Goal: Task Accomplishment & Management: Complete application form

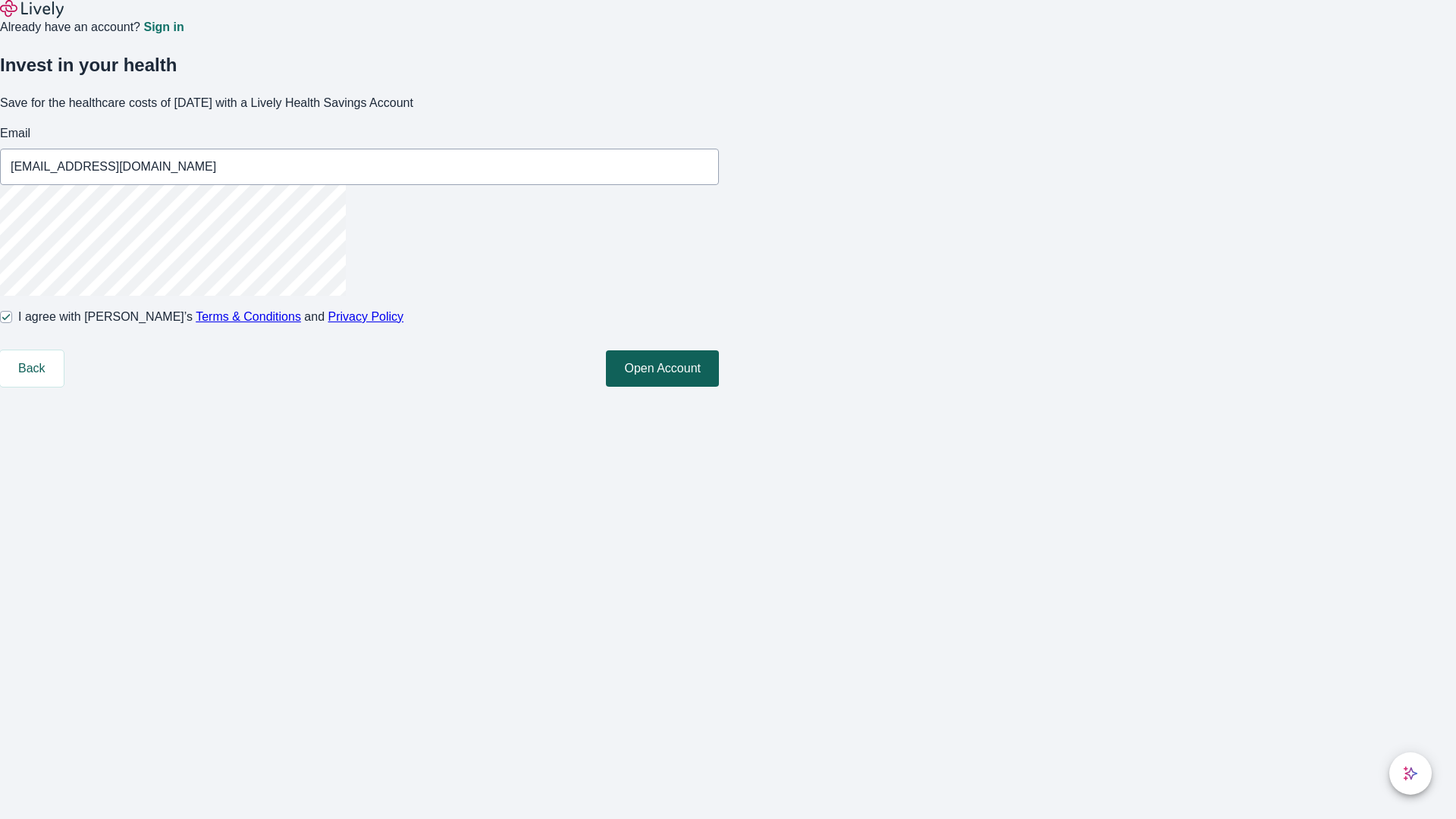
click at [719, 387] on button "Open Account" at bounding box center [662, 369] width 113 height 36
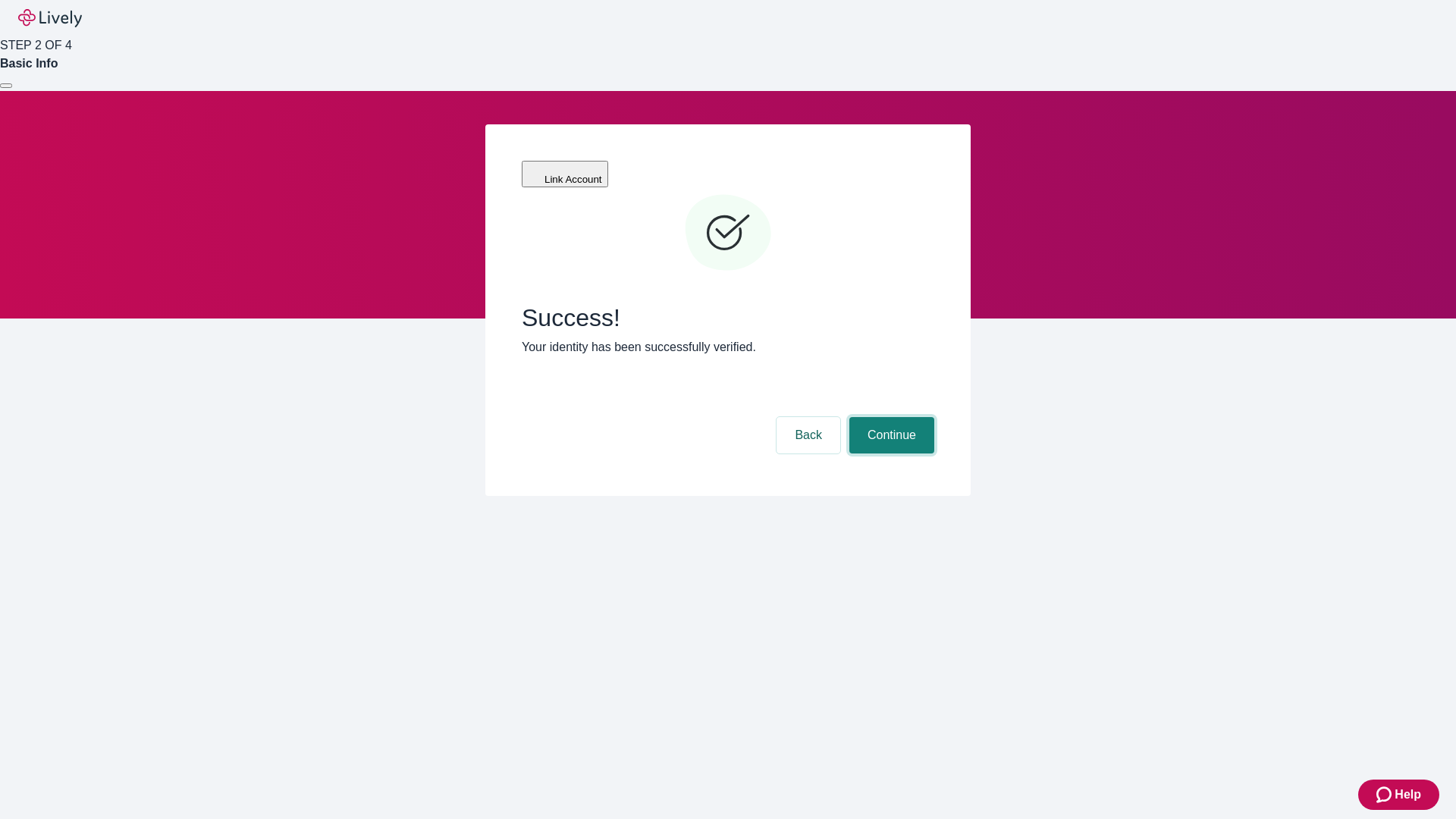
click at [890, 417] on button "Continue" at bounding box center [892, 436] width 85 height 36
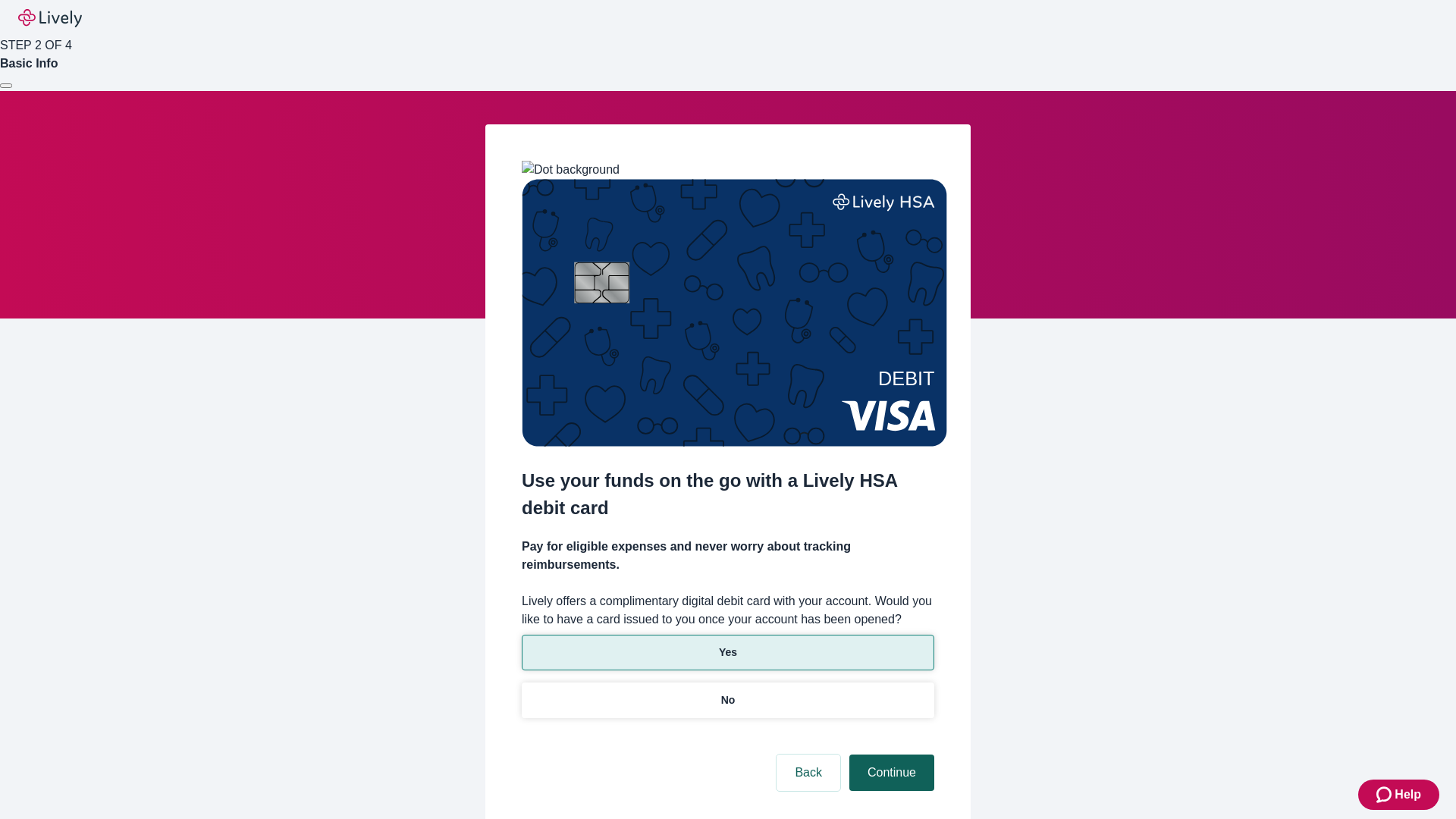
click at [727, 693] on p "No" at bounding box center [728, 700] width 14 height 16
click at [890, 755] on button "Continue" at bounding box center [892, 773] width 85 height 36
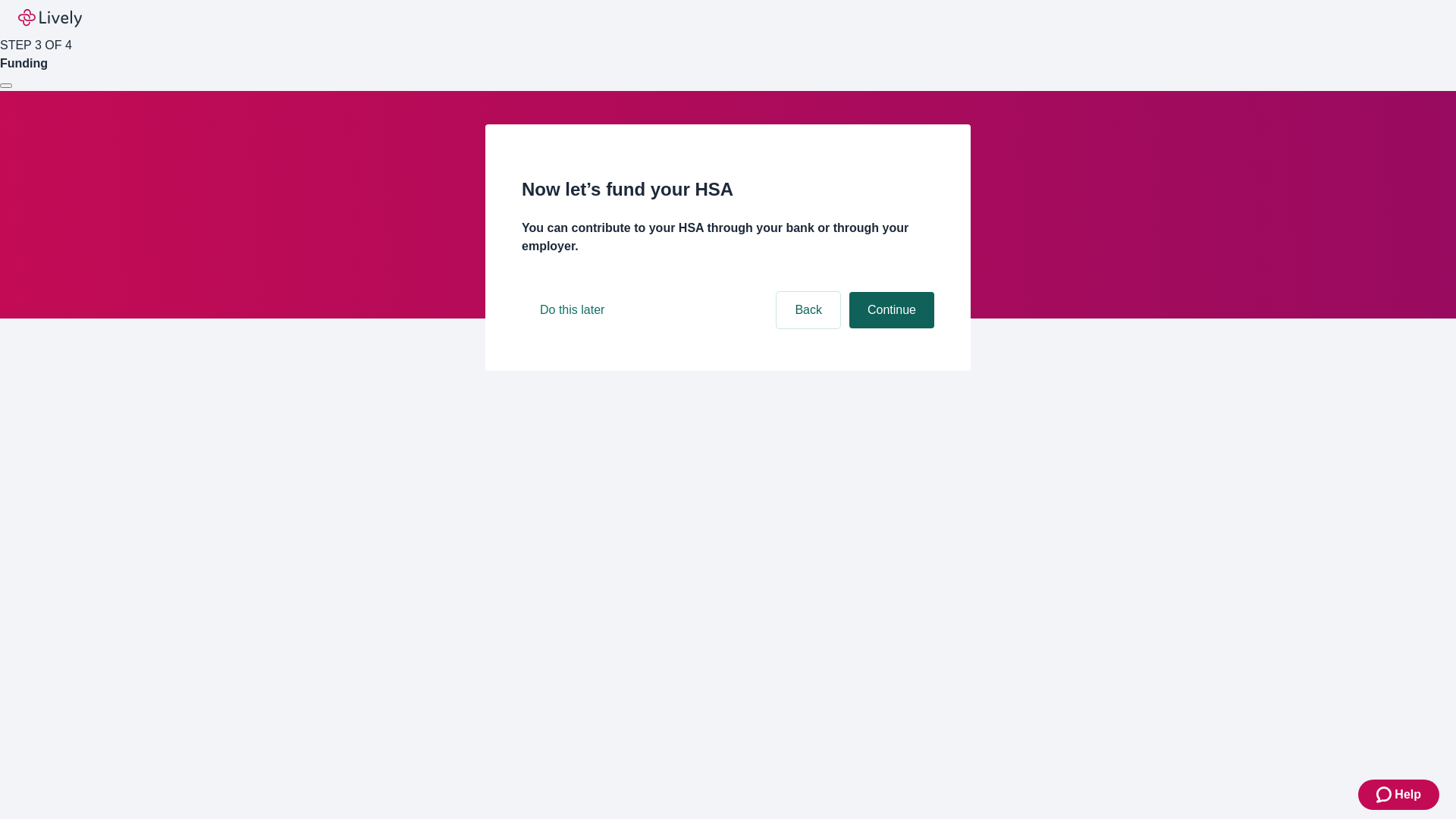
click at [890, 328] on button "Continue" at bounding box center [892, 310] width 85 height 36
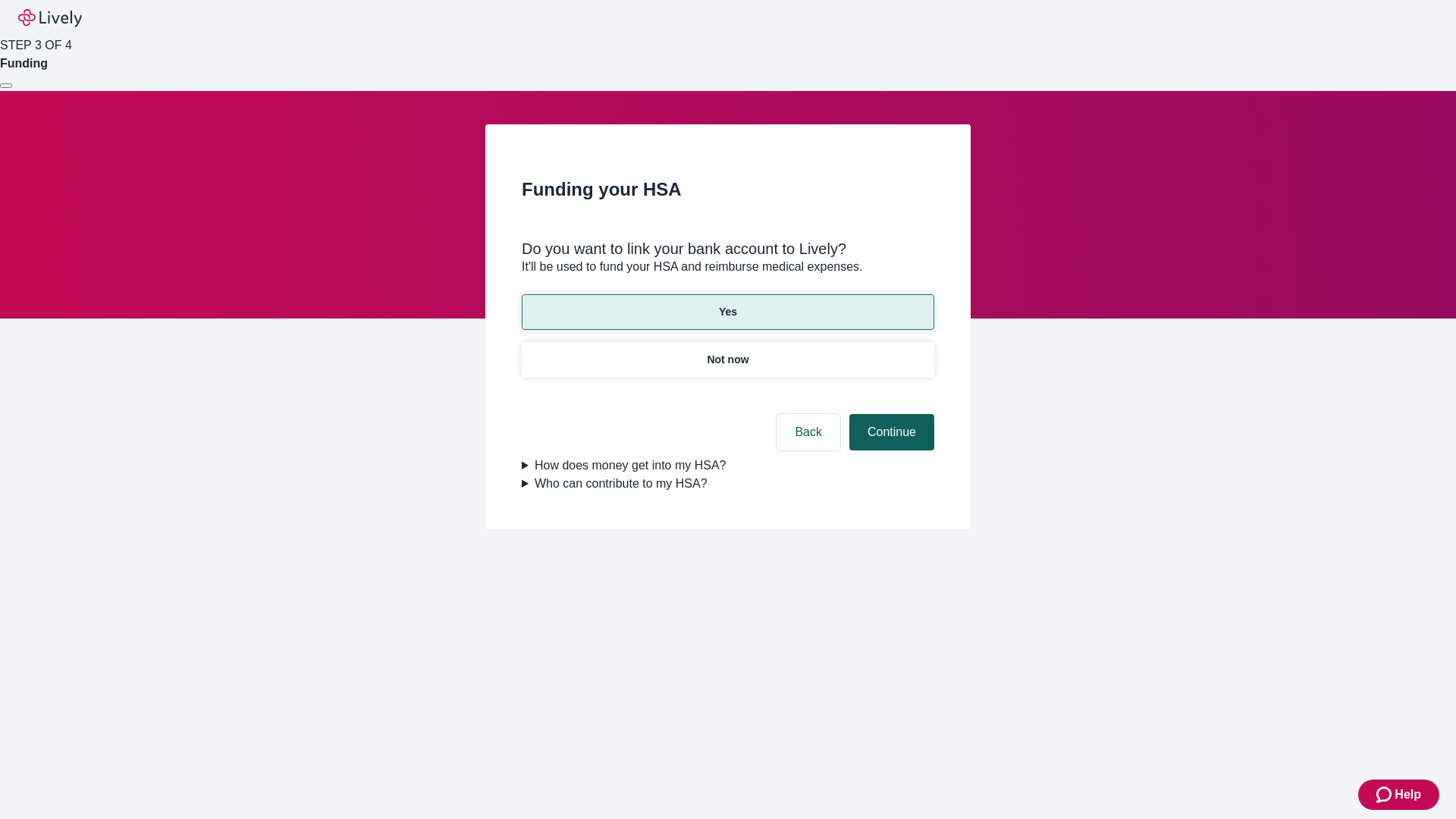
click at [890, 414] on button "Continue" at bounding box center [892, 432] width 85 height 36
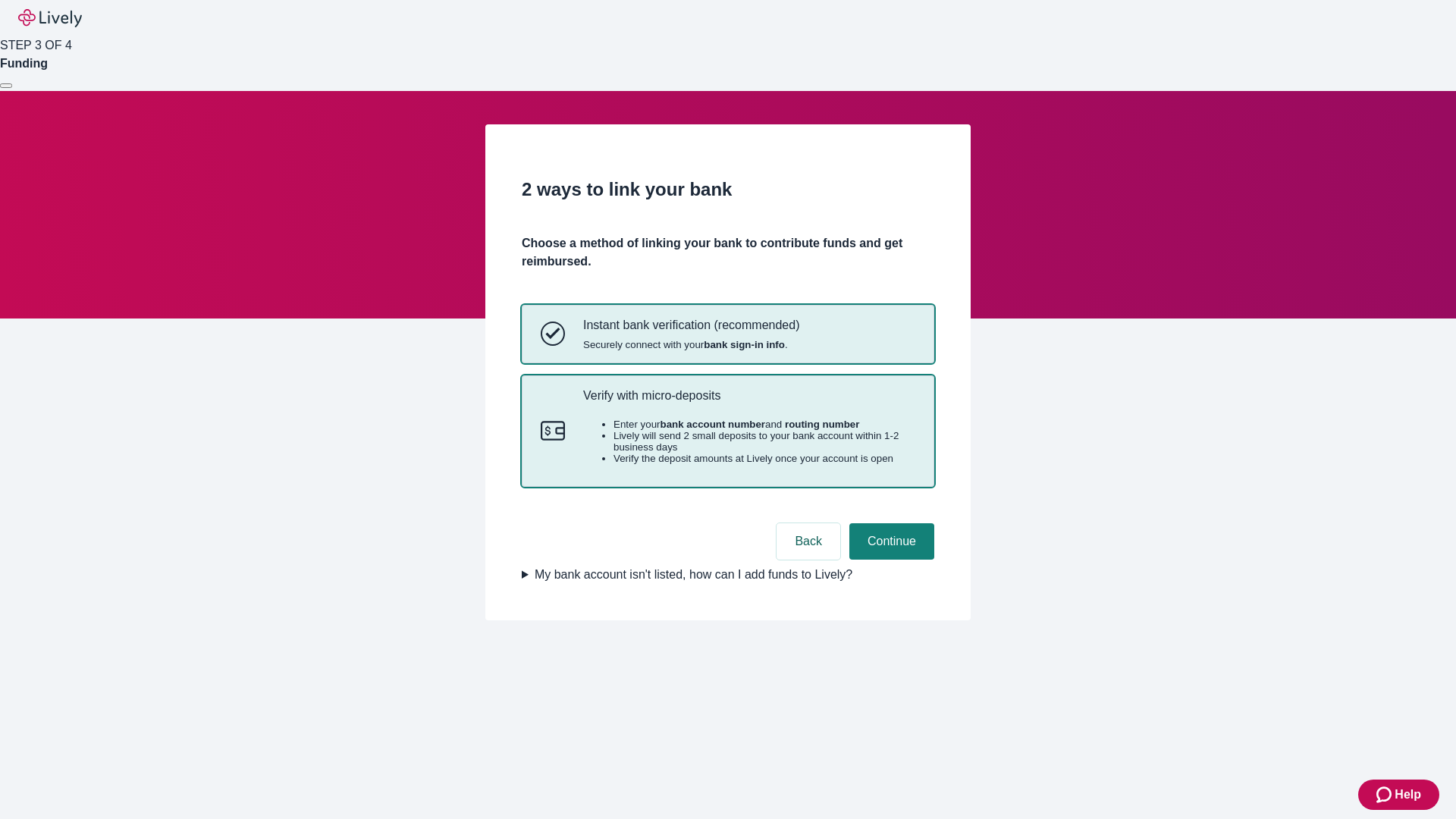
click at [749, 402] on p "Verify with micro-deposits" at bounding box center [749, 395] width 332 height 14
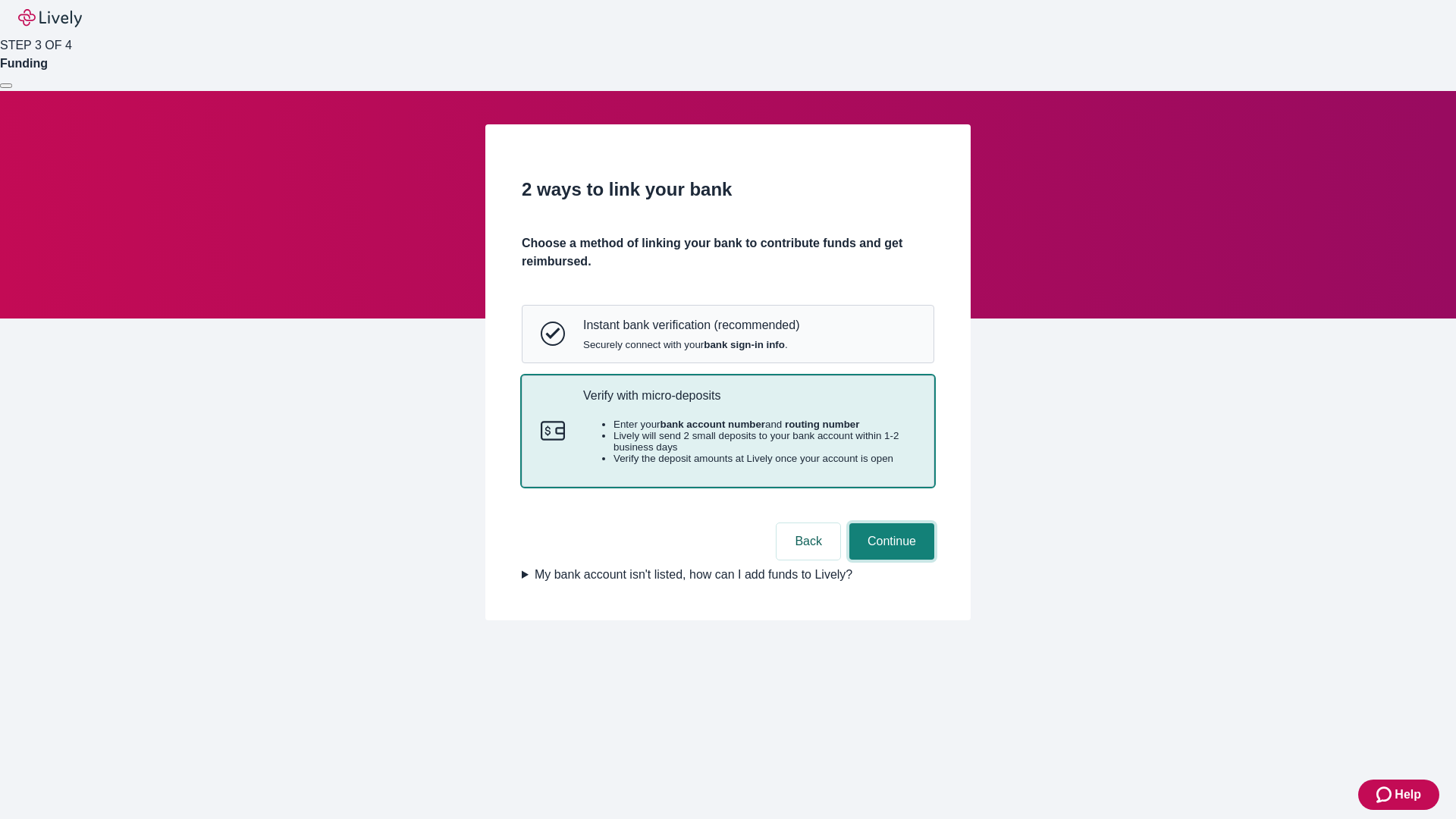
click at [890, 559] on button "Continue" at bounding box center [892, 541] width 85 height 36
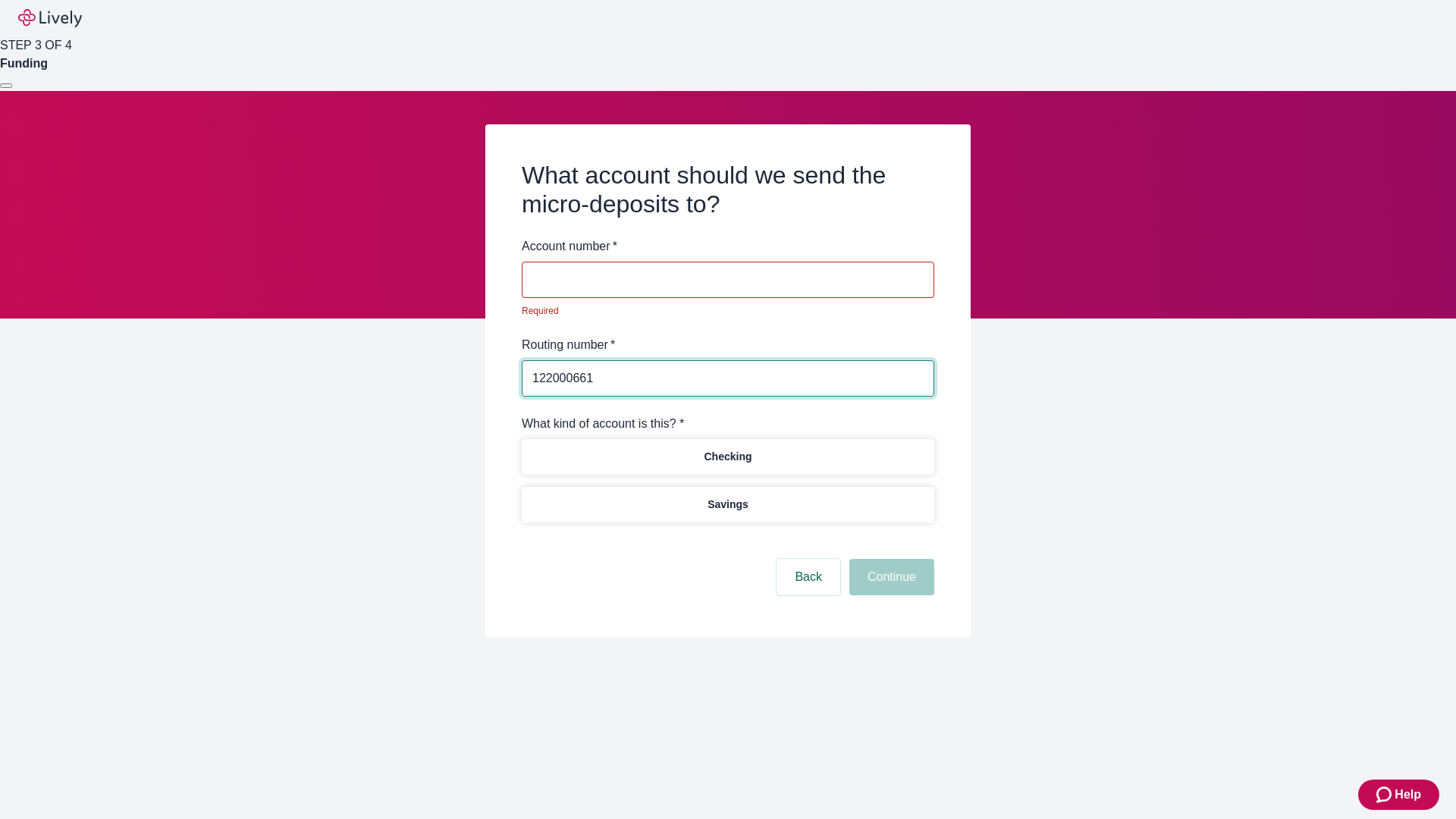
type input "122000661"
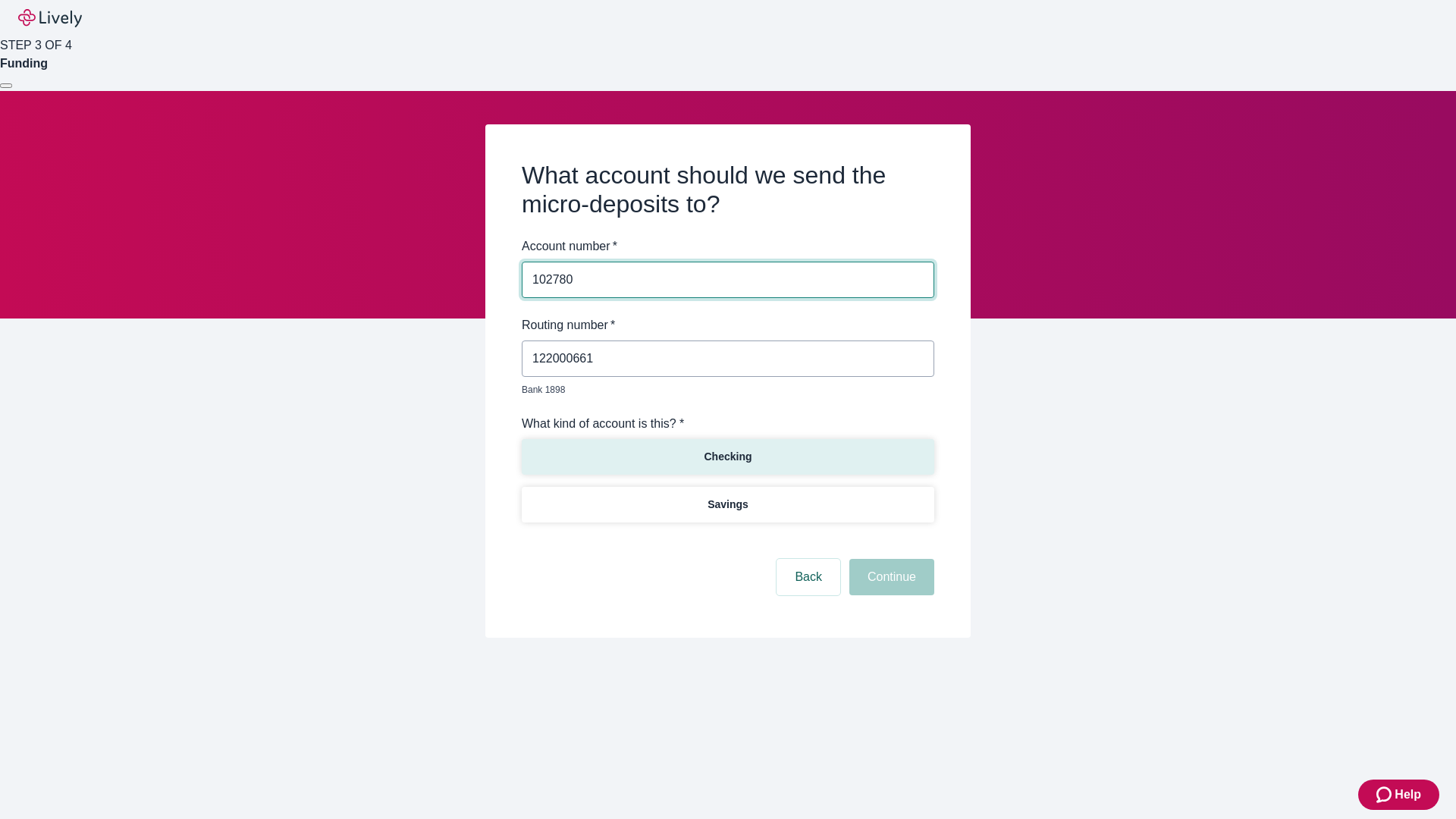
type input "102780"
click at [727, 449] on p "Checking" at bounding box center [728, 456] width 48 height 16
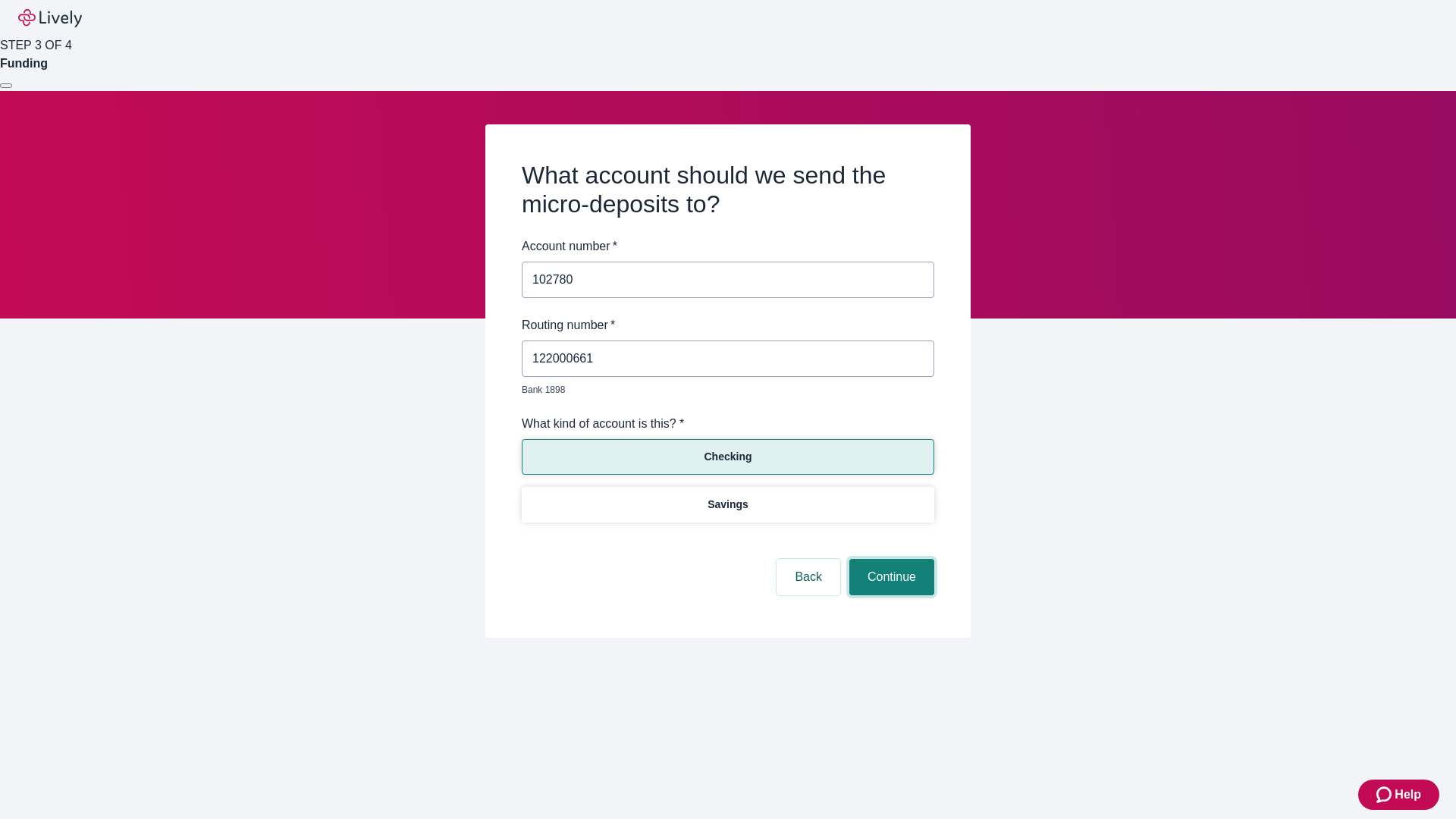
click at [890, 559] on button "Continue" at bounding box center [892, 577] width 85 height 36
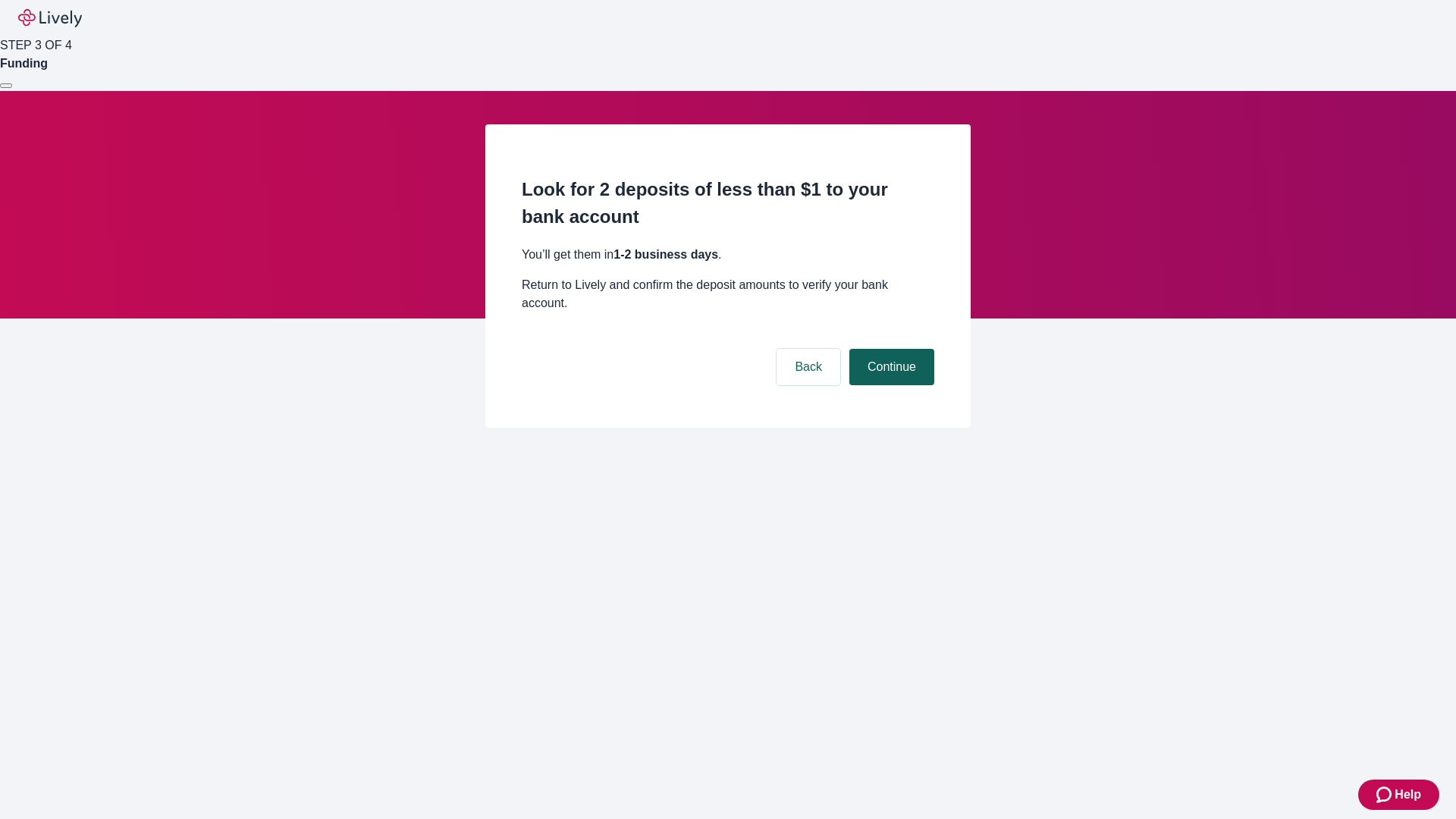
click at [890, 349] on button "Continue" at bounding box center [892, 367] width 85 height 36
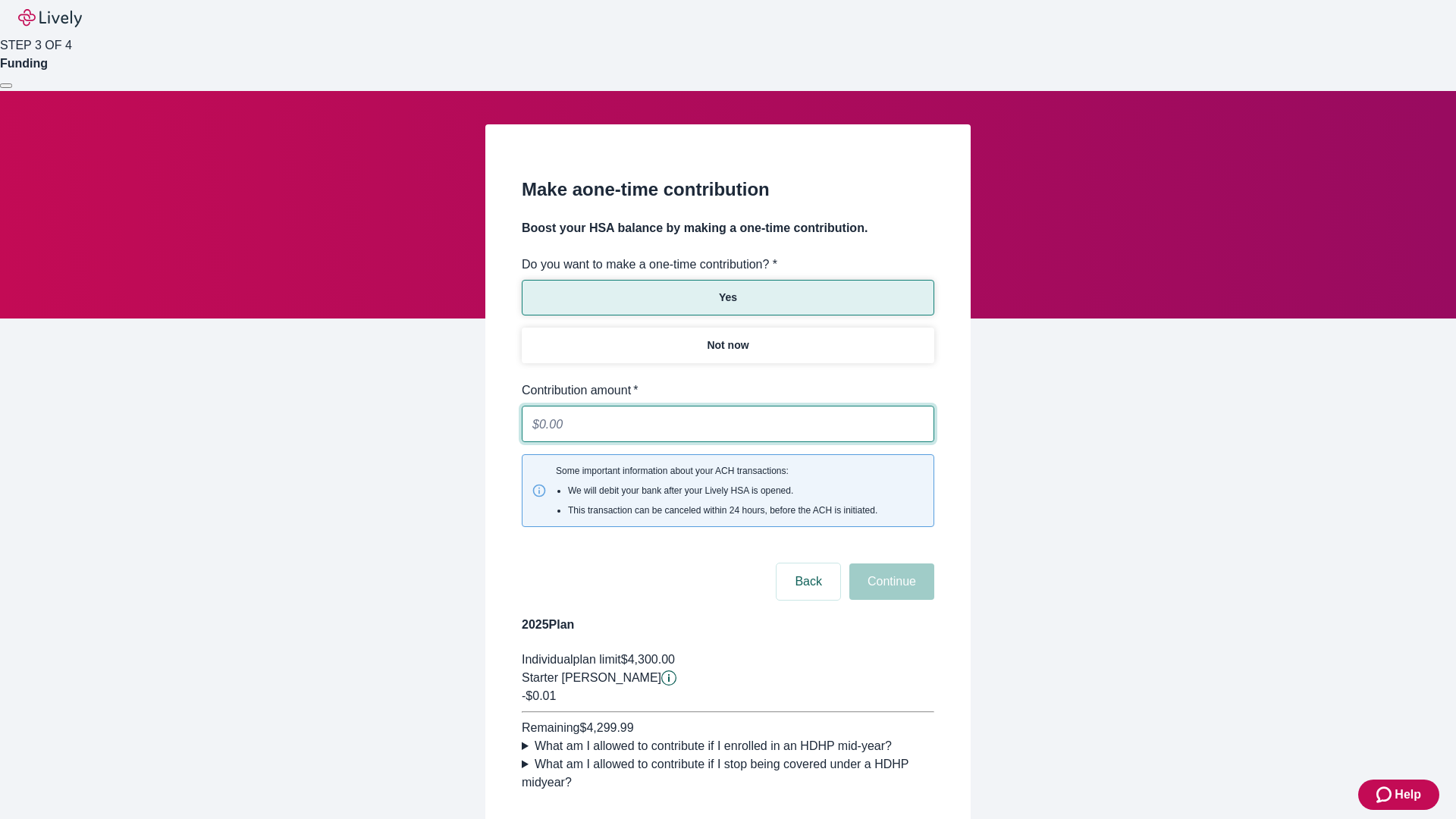
type input "0.01"
